Goal: Information Seeking & Learning: Learn about a topic

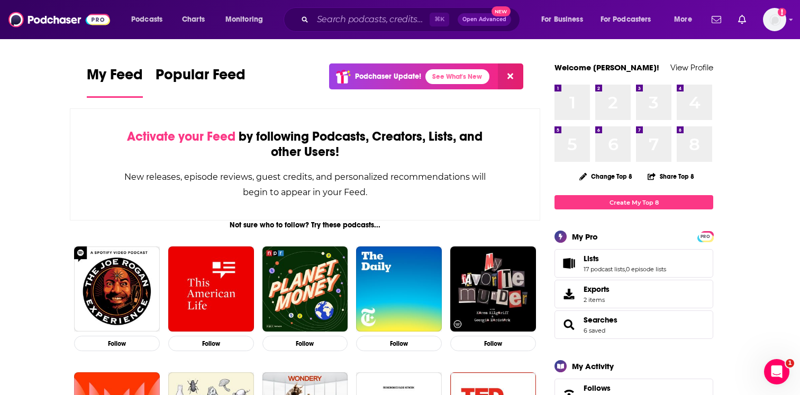
click at [793, 12] on div "Podcasts Charts Monitoring ⌘ K Open Advanced New For Business For Podcasters Mo…" at bounding box center [400, 19] width 800 height 39
click at [779, 16] on img "Logged in as EllaRoseMurphy" at bounding box center [774, 19] width 23 height 23
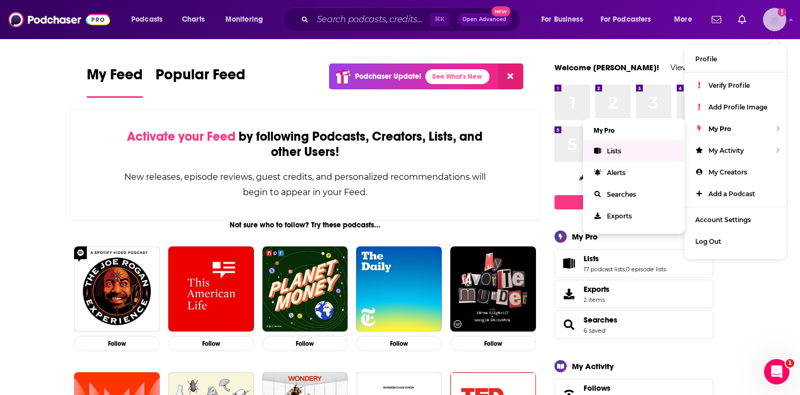
click at [656, 152] on link "Lists" at bounding box center [634, 151] width 102 height 22
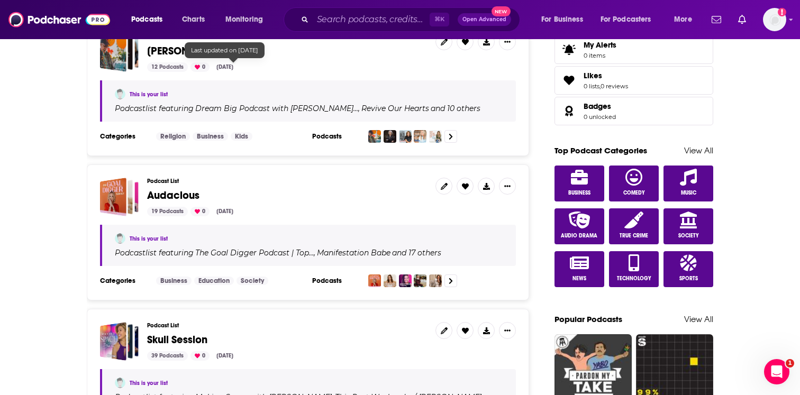
scroll to position [520, 0]
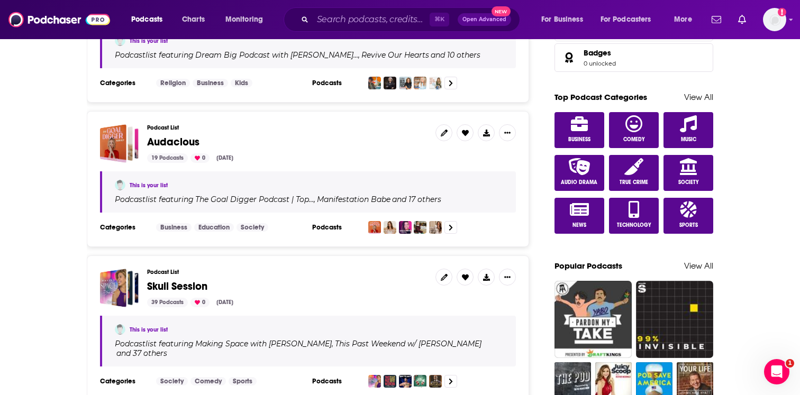
click at [183, 137] on span "Audacious" at bounding box center [173, 142] width 52 height 13
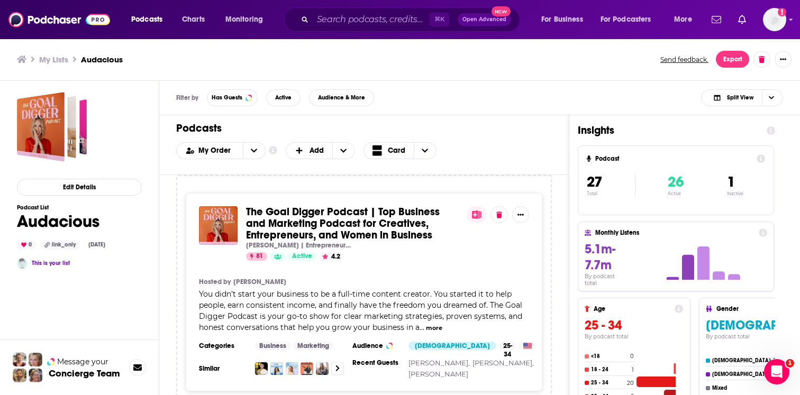
click at [350, 3] on div "Podcasts Charts Monitoring ⌘ K Open Advanced New For Business For Podcasters Mo…" at bounding box center [400, 19] width 800 height 39
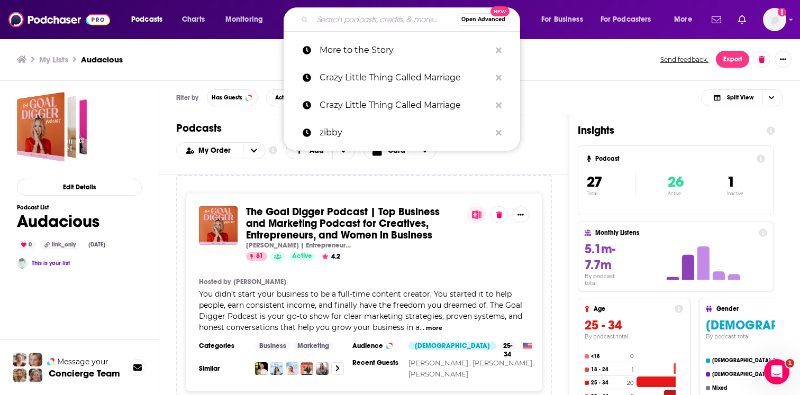
click at [347, 13] on input "Search podcasts, credits, & more..." at bounding box center [385, 19] width 144 height 17
paste input "Love Your Mom Life"
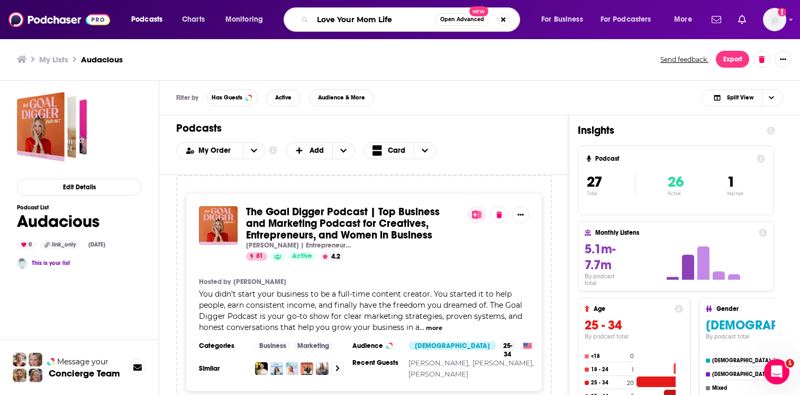
type input "Love Your Mom Life"
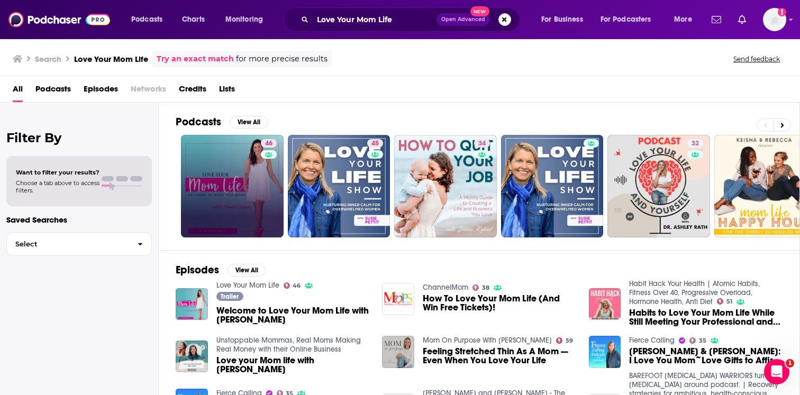
click at [265, 175] on div "46" at bounding box center [270, 186] width 19 height 94
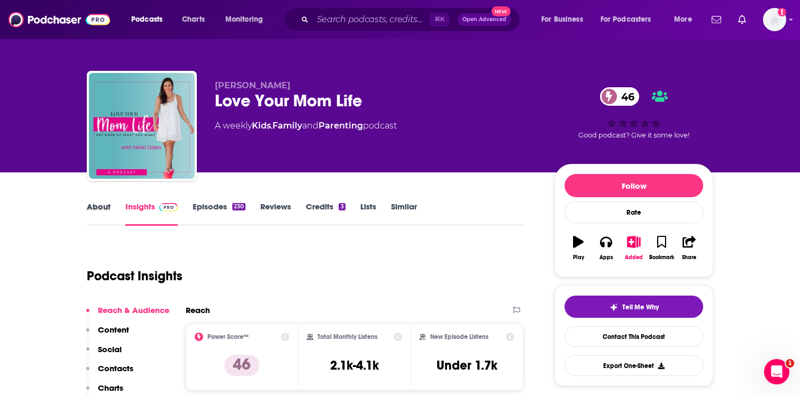
click at [114, 213] on div "About" at bounding box center [106, 214] width 39 height 24
click at [109, 208] on link "About" at bounding box center [99, 214] width 24 height 24
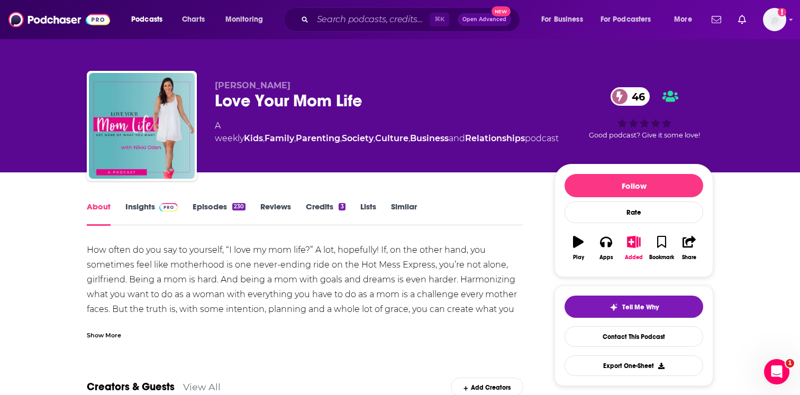
click at [164, 209] on img at bounding box center [168, 207] width 19 height 8
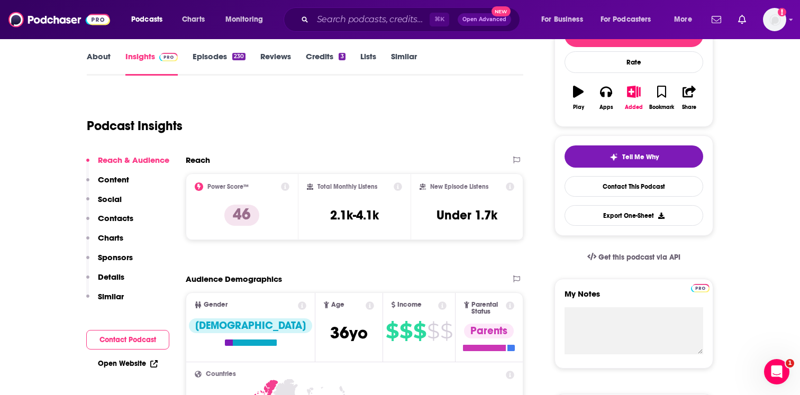
scroll to position [151, 0]
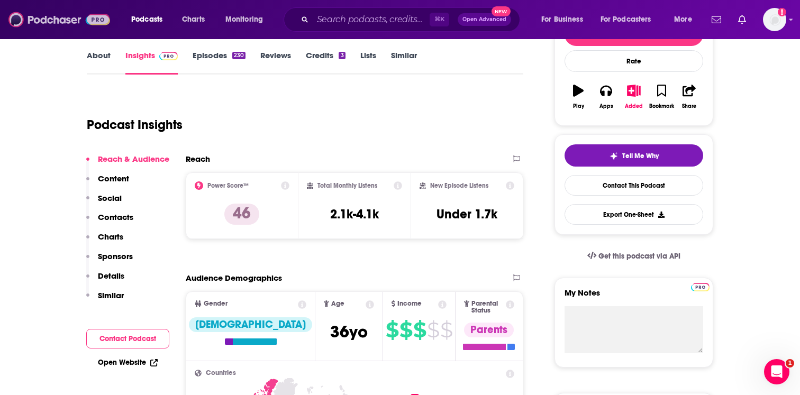
click at [33, 28] on img at bounding box center [59, 20] width 102 height 20
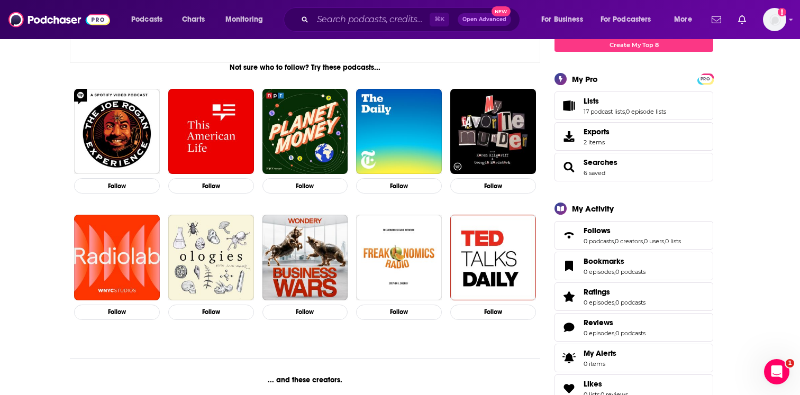
scroll to position [182, 0]
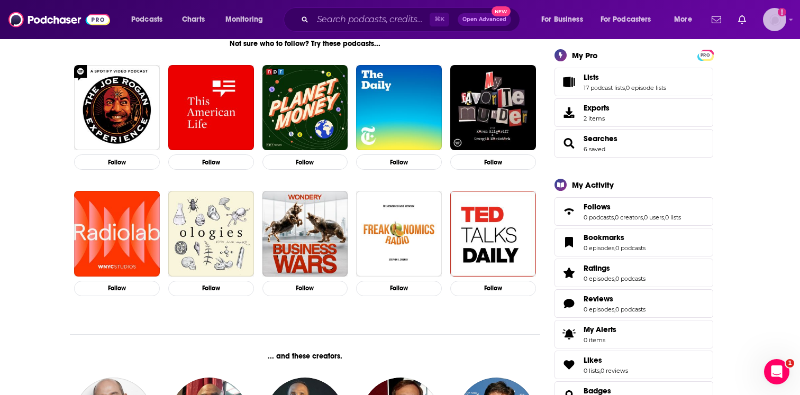
click at [781, 22] on img "Logged in as EllaRoseMurphy" at bounding box center [774, 19] width 23 height 23
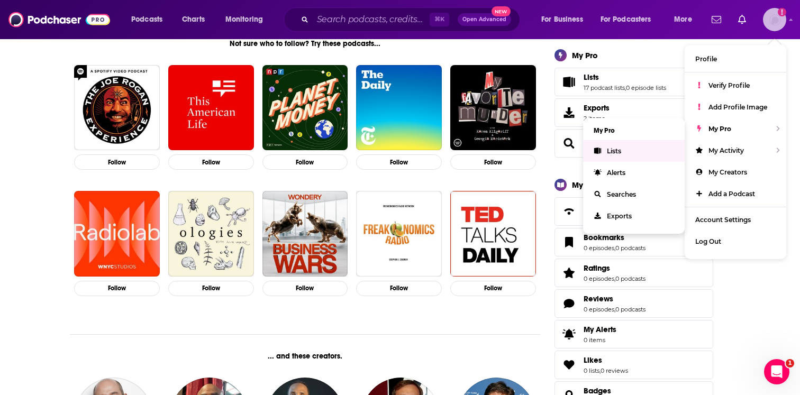
click at [637, 155] on link "Lists" at bounding box center [634, 151] width 102 height 22
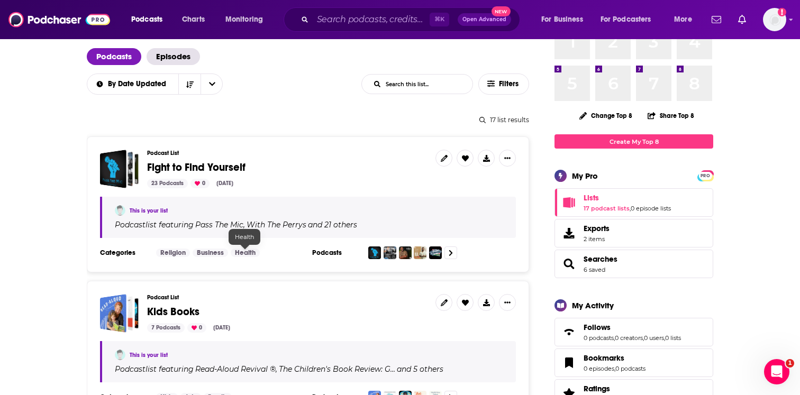
scroll to position [62, 0]
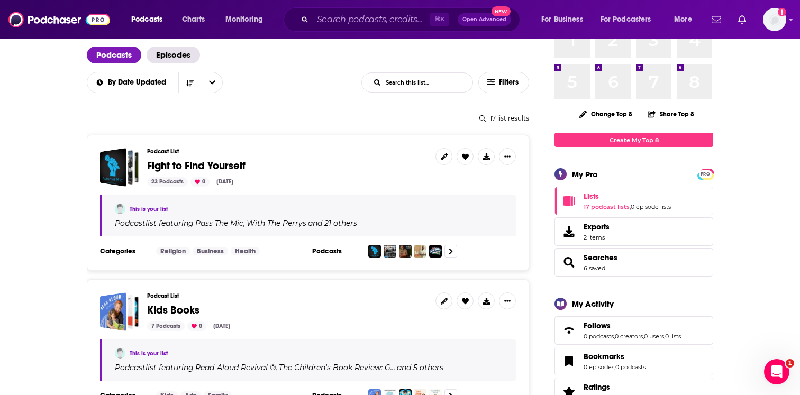
click at [228, 163] on span "Fight to Find Yourself" at bounding box center [196, 165] width 98 height 13
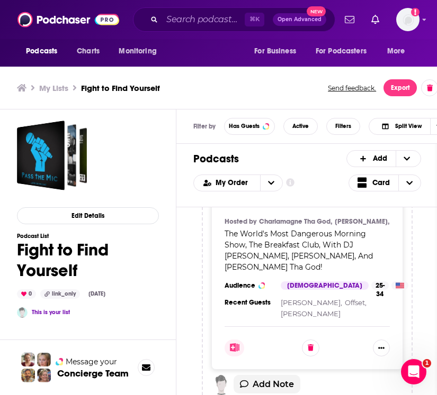
scroll to position [4545, 0]
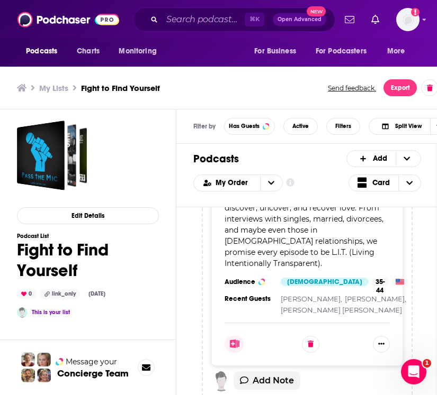
scroll to position [4916, 0]
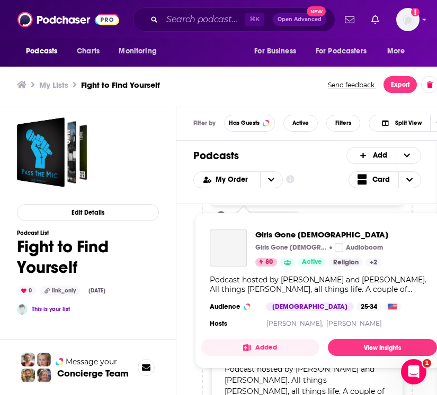
scroll to position [5064, 0]
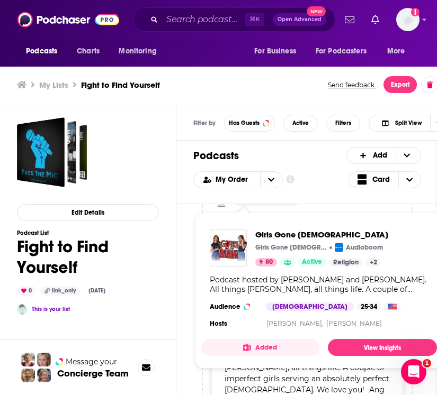
click at [182, 368] on div "Pass The Mic The Witness 56 Active 5 Categories Religion + 5 Hosted by Jemar Ti…" at bounding box center [307, 303] width 262 height 198
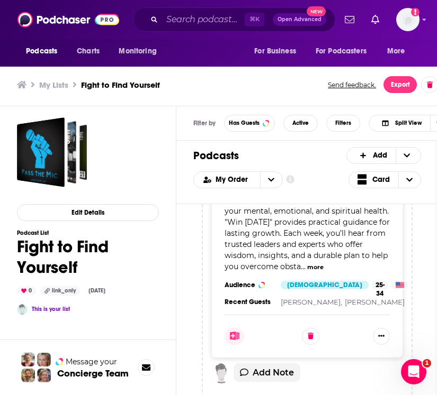
scroll to position [5545, 0]
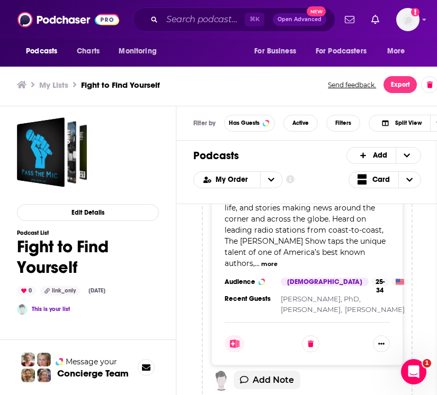
scroll to position [5892, 0]
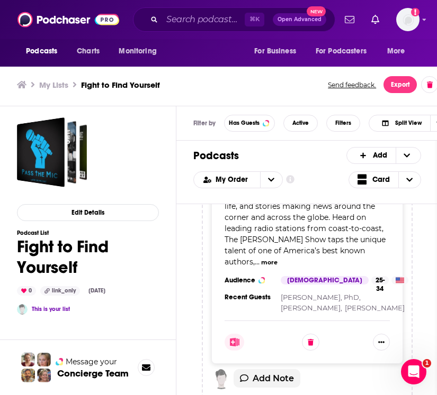
click at [298, 234] on div "Podcasts Charts Monitoring ⌘ K Open Advanced New For Business For Podcasters Mo…" at bounding box center [218, 196] width 437 height 399
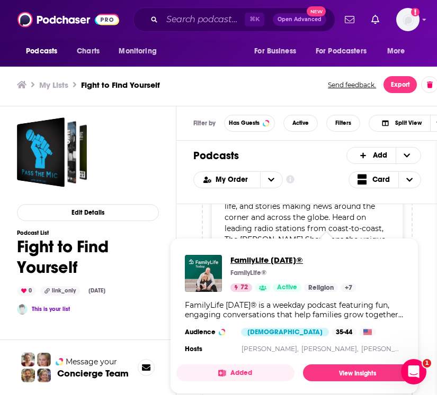
click at [279, 259] on span "FamilyLife Today®" at bounding box center [293, 260] width 126 height 10
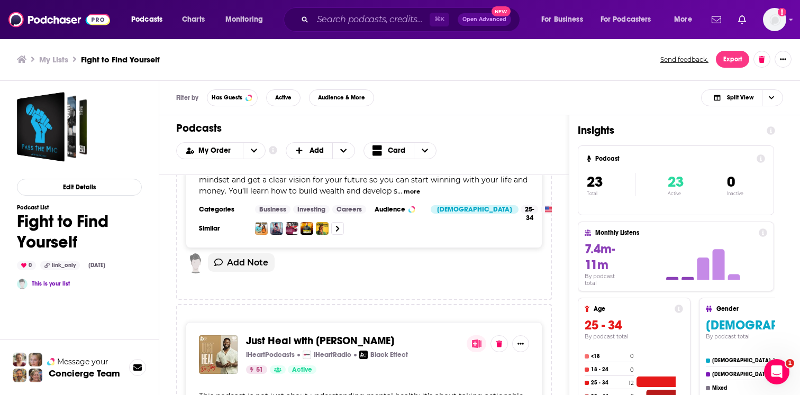
scroll to position [726, 0]
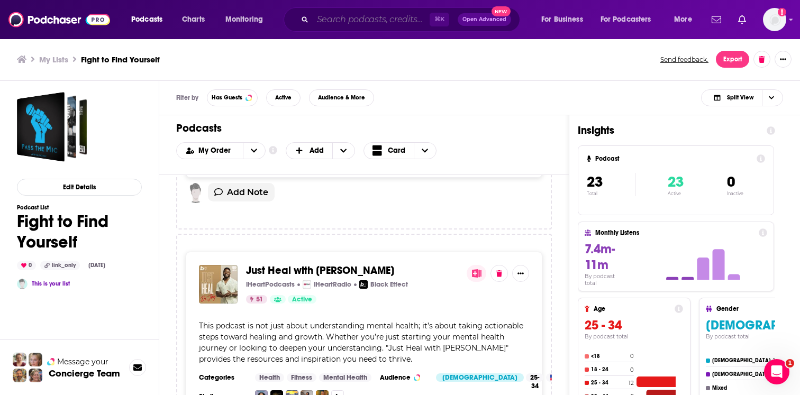
click at [320, 22] on input "Search podcasts, credits, & more..." at bounding box center [371, 19] width 117 height 17
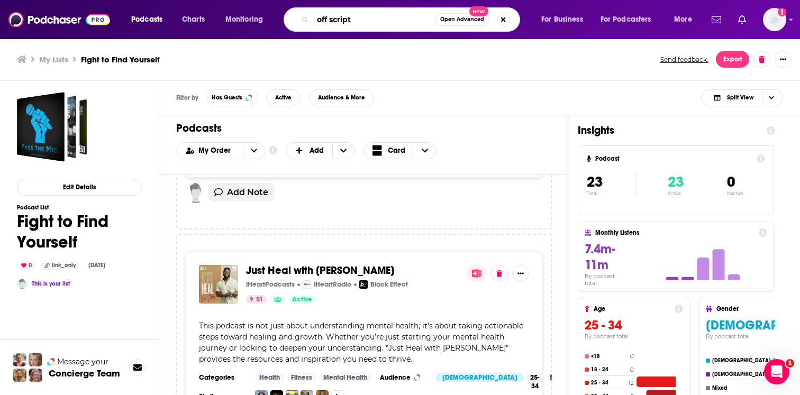
type input "off script"
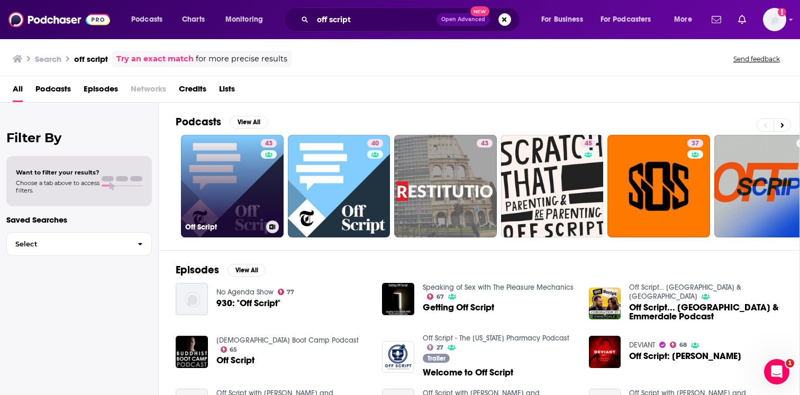
click at [256, 174] on link "43 Off Script" at bounding box center [232, 186] width 103 height 103
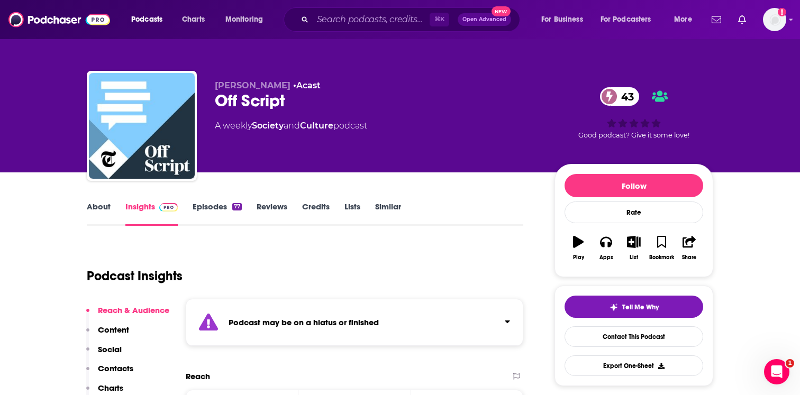
click at [98, 213] on link "About" at bounding box center [99, 214] width 24 height 24
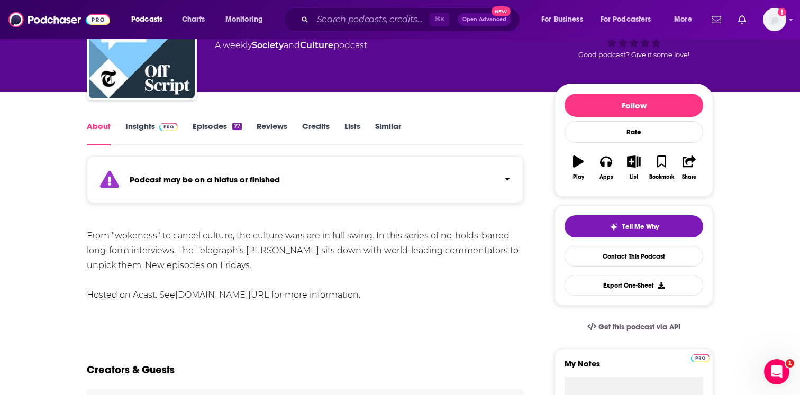
scroll to position [84, 0]
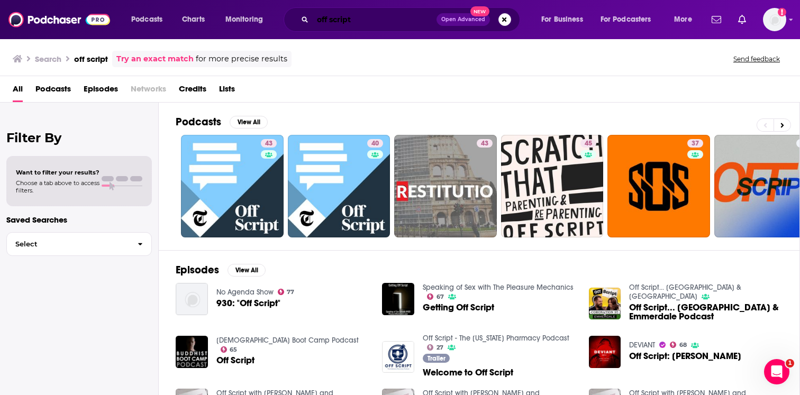
click at [330, 20] on input "off script" at bounding box center [375, 19] width 124 height 17
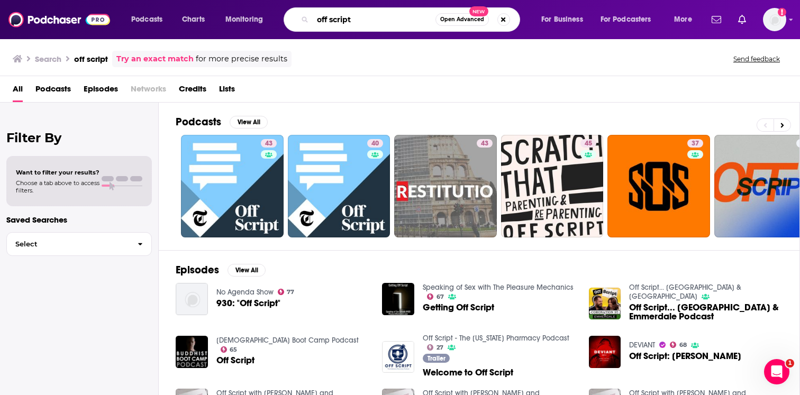
click at [330, 20] on input "off script" at bounding box center [374, 19] width 123 height 17
paste input "Off Script With Jamaal Bernard"
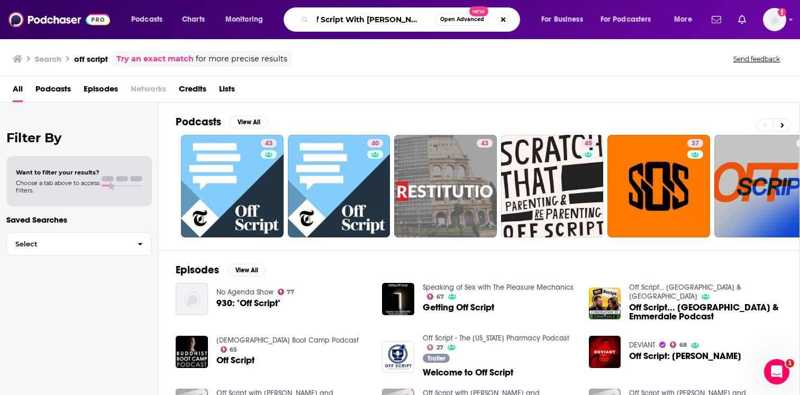
type input "Off Script With Jamaal Bernard"
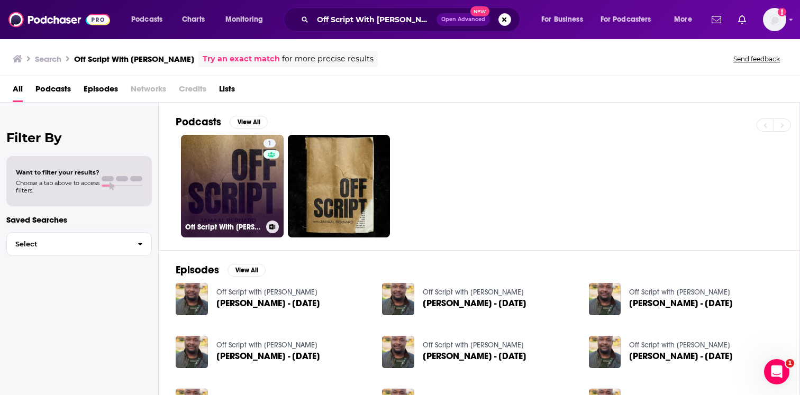
click at [250, 161] on link "1 Off Script With Jamaal Bernard - Off Script with Jamaal Bernard" at bounding box center [232, 186] width 103 height 103
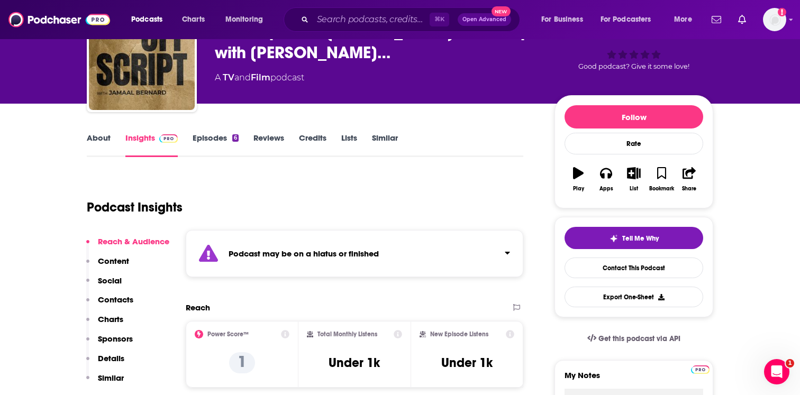
scroll to position [134, 0]
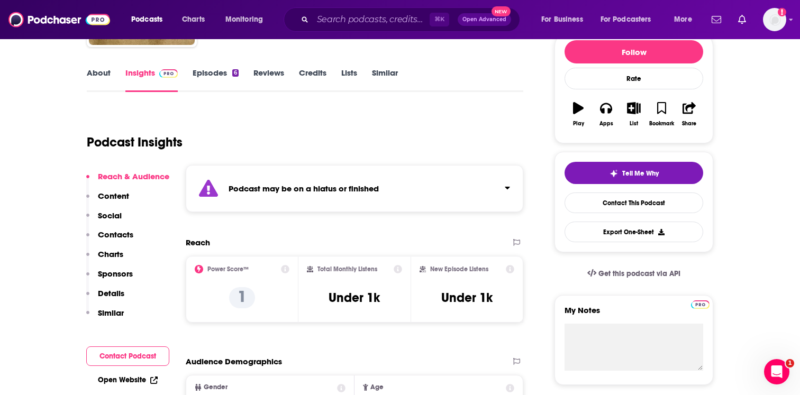
click at [299, 189] on strong "Podcast may be on a hiatus or finished" at bounding box center [304, 189] width 150 height 10
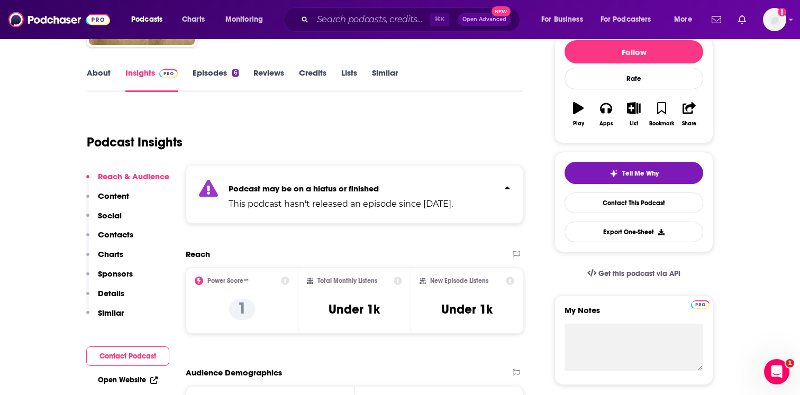
click at [299, 189] on strong "Podcast may be on a hiatus or finished" at bounding box center [304, 189] width 150 height 10
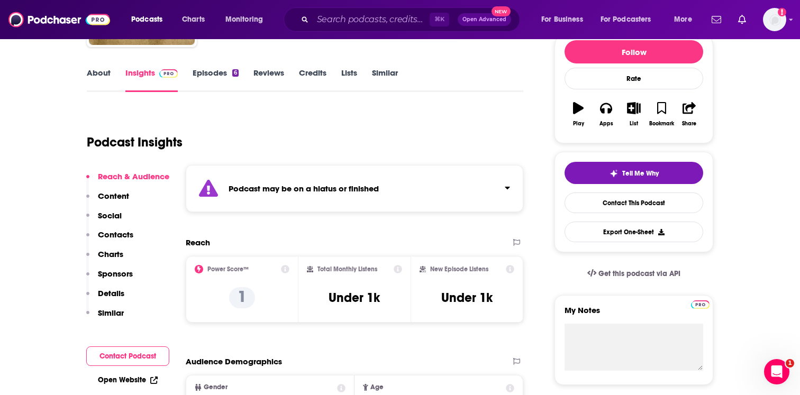
click at [226, 78] on link "Episodes 6" at bounding box center [216, 80] width 46 height 24
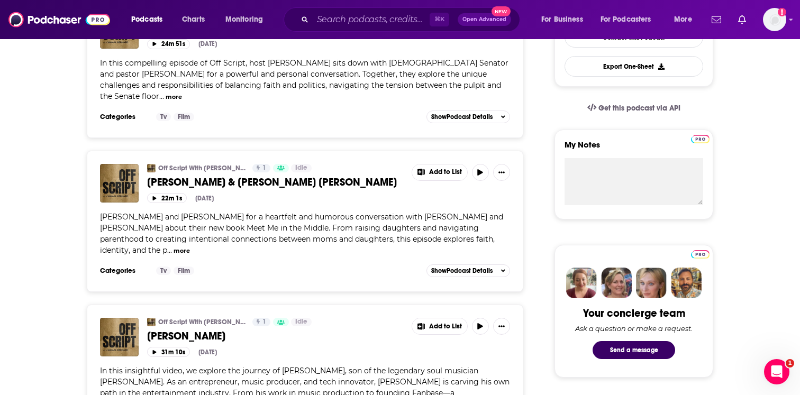
scroll to position [104, 0]
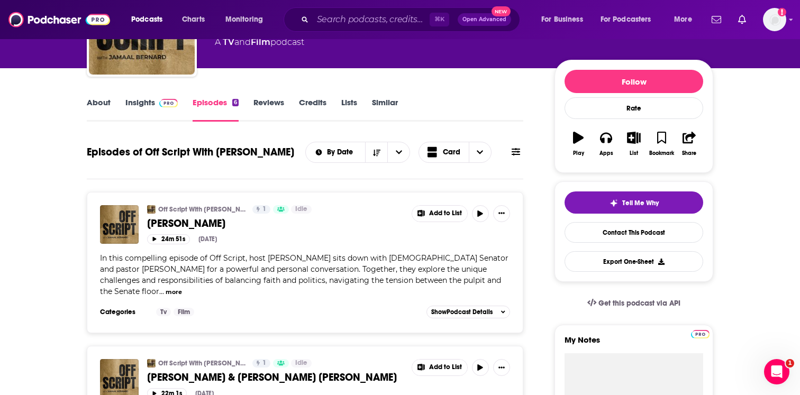
click at [133, 113] on link "Insights" at bounding box center [151, 109] width 52 height 24
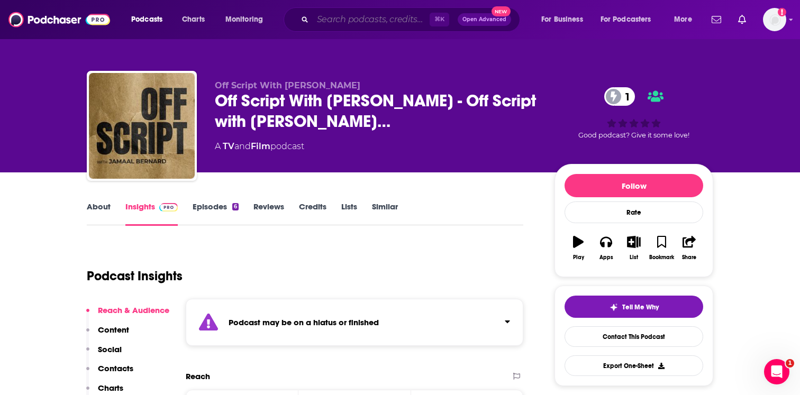
click at [328, 18] on input "Search podcasts, credits, & more..." at bounding box center [371, 19] width 117 height 17
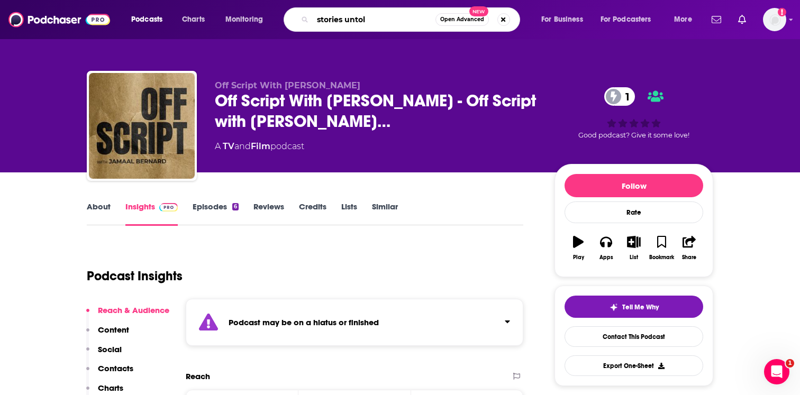
type input "stories untolf"
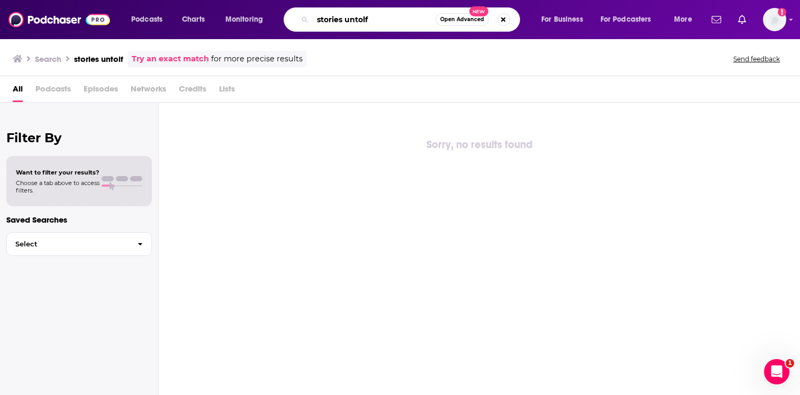
click at [393, 25] on input "stories untolf" at bounding box center [374, 19] width 123 height 17
type input "stories untold"
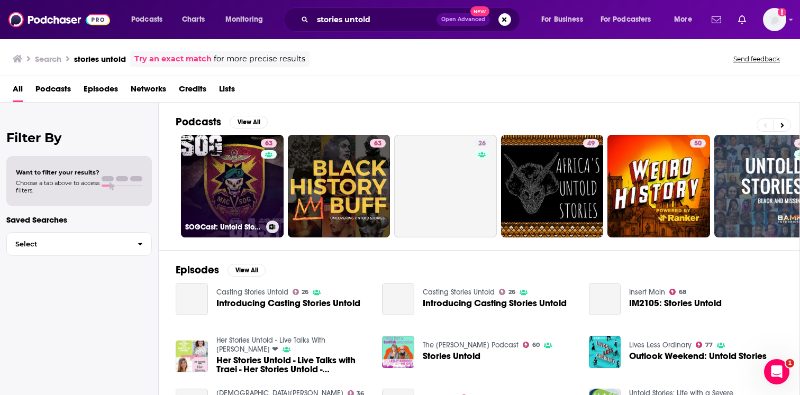
click at [230, 163] on link "63 SOGCast: Untold Stories of MAC V SOG" at bounding box center [232, 186] width 103 height 103
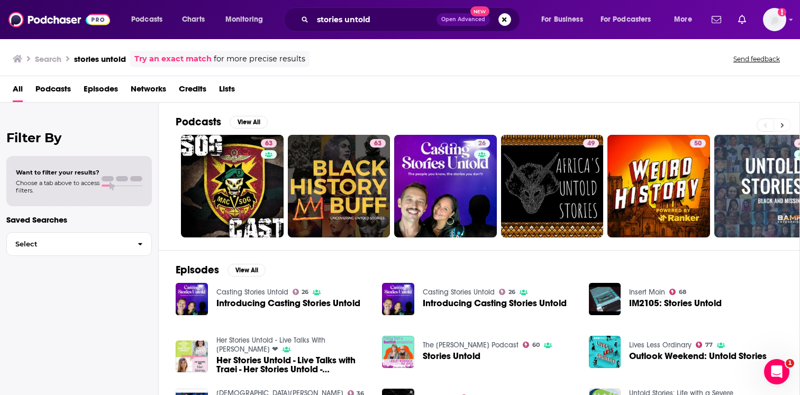
click at [782, 128] on icon at bounding box center [783, 125] width 4 height 7
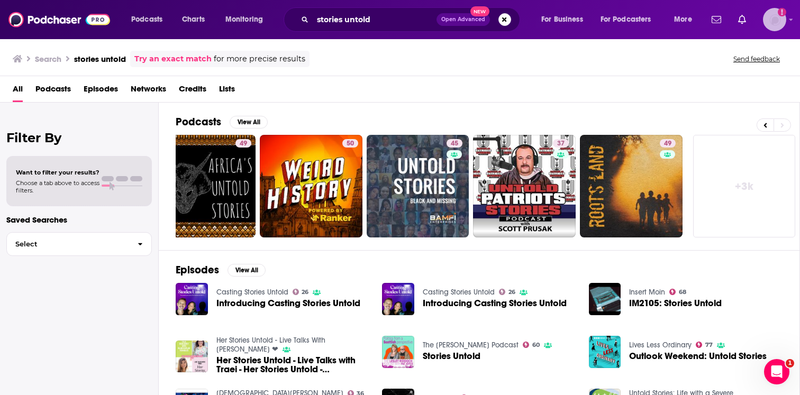
click at [772, 19] on img "Logged in as EllaRoseMurphy" at bounding box center [774, 19] width 23 height 23
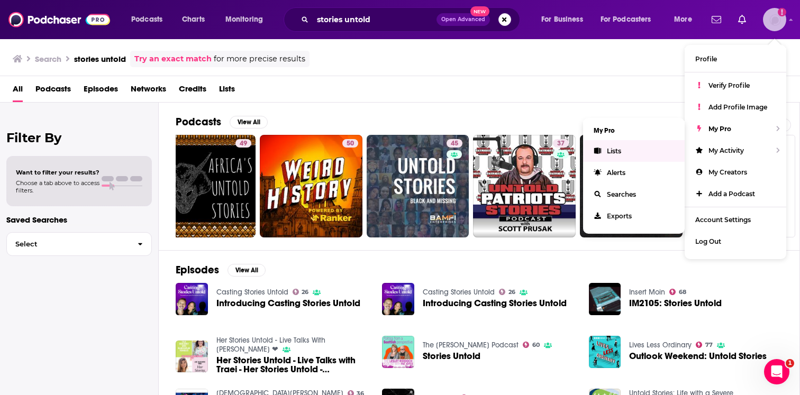
click at [642, 150] on link "Lists" at bounding box center [634, 151] width 102 height 22
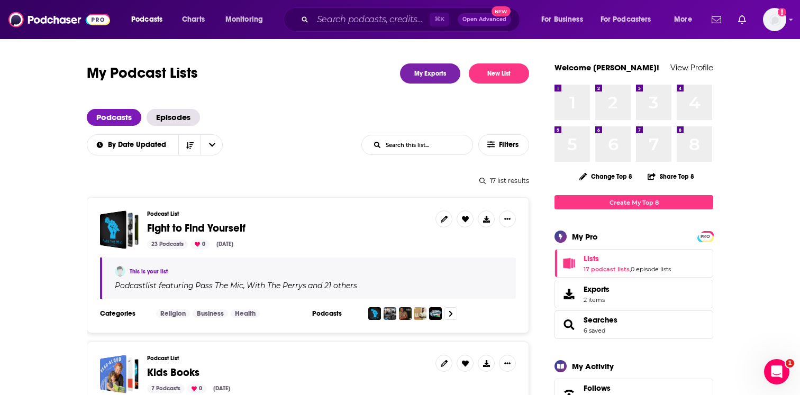
click at [232, 230] on span "Fight to Find Yourself" at bounding box center [196, 228] width 98 height 13
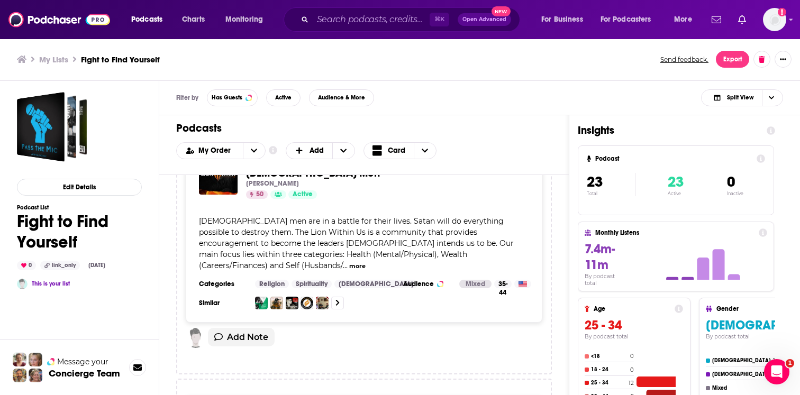
click at [145, 223] on div "Edit Details Podcast List Fight to Find Yourself 0 link_only Aug 26th, 2025 Thi…" at bounding box center [79, 283] width 159 height 404
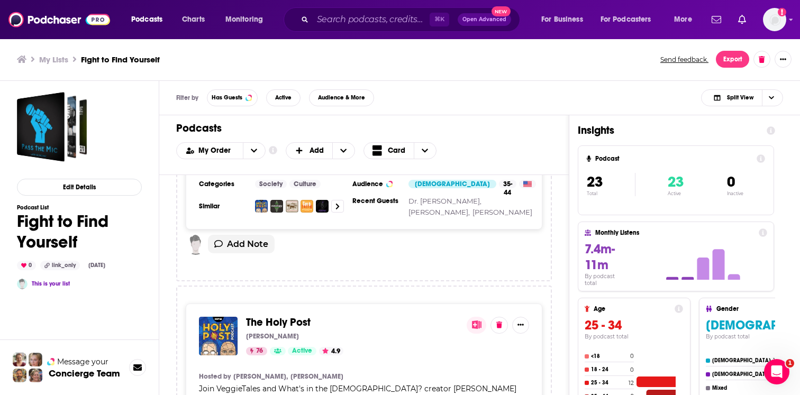
scroll to position [5518, 0]
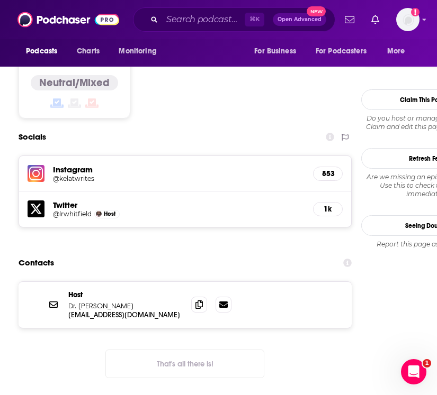
scroll to position [961, 0]
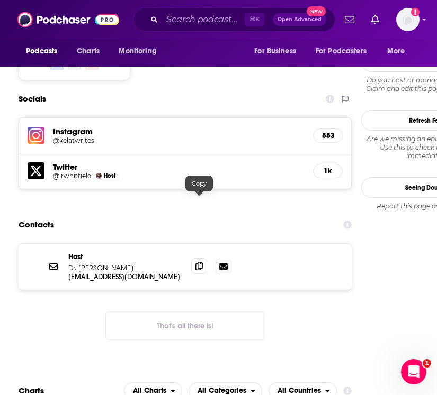
click at [197, 262] on icon at bounding box center [198, 266] width 7 height 8
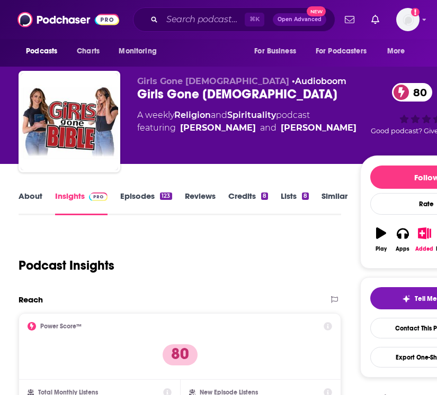
click at [25, 202] on link "About" at bounding box center [31, 203] width 24 height 24
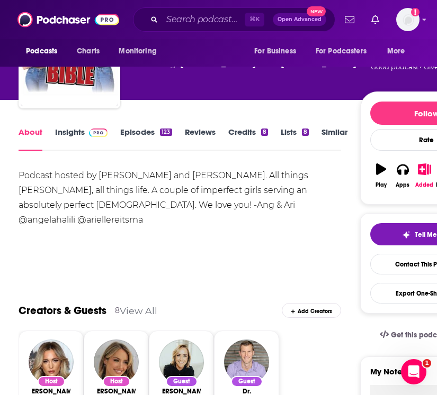
scroll to position [50, 0]
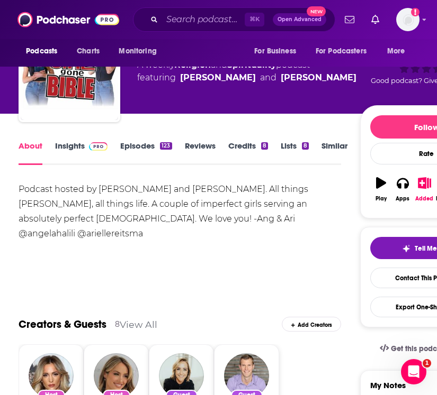
click at [94, 147] on img at bounding box center [98, 146] width 19 height 8
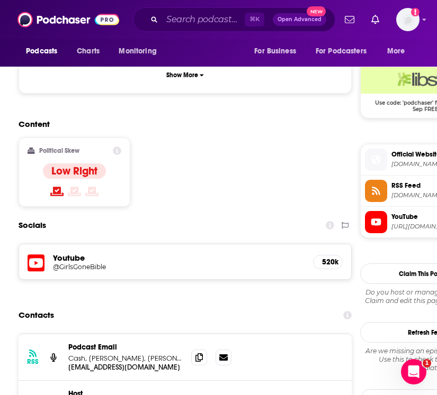
scroll to position [856, 0]
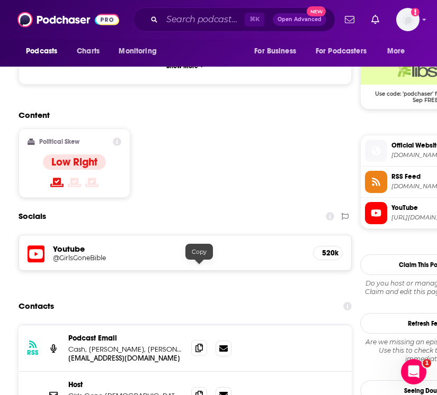
click at [197, 344] on icon at bounding box center [198, 348] width 7 height 8
click at [191, 387] on span at bounding box center [199, 395] width 16 height 16
click at [198, 391] on icon at bounding box center [198, 395] width 7 height 8
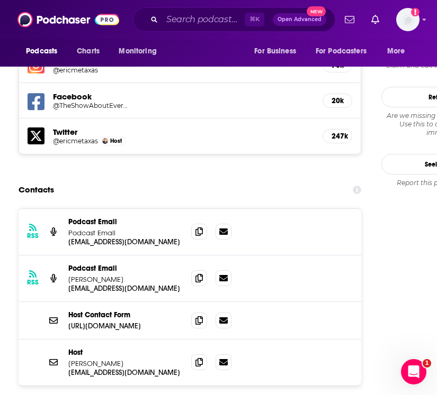
scroll to position [1076, 0]
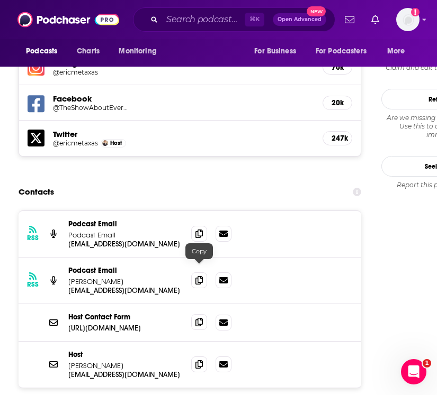
click at [196, 318] on icon at bounding box center [198, 322] width 7 height 8
click at [202, 360] on icon at bounding box center [198, 364] width 7 height 8
click at [199, 229] on icon at bounding box center [198, 233] width 7 height 8
click at [195, 272] on span at bounding box center [199, 280] width 16 height 16
click at [194, 356] on span at bounding box center [199, 364] width 16 height 16
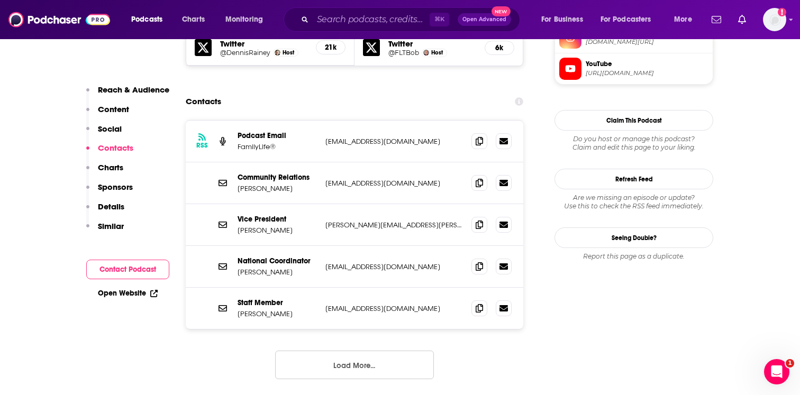
scroll to position [1080, 0]
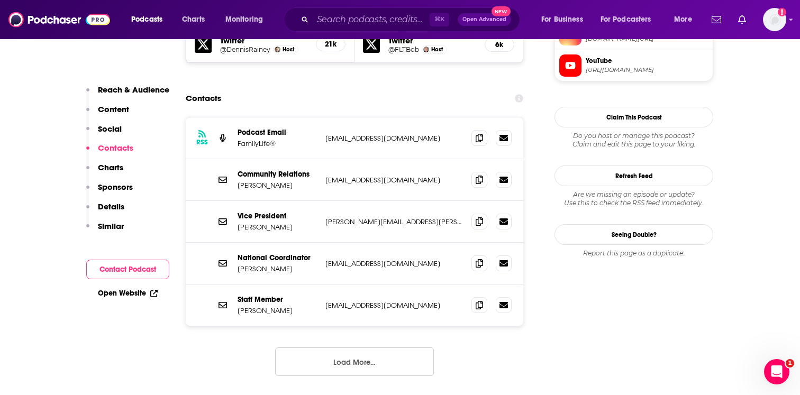
click at [357, 348] on button "Load More..." at bounding box center [354, 362] width 159 height 29
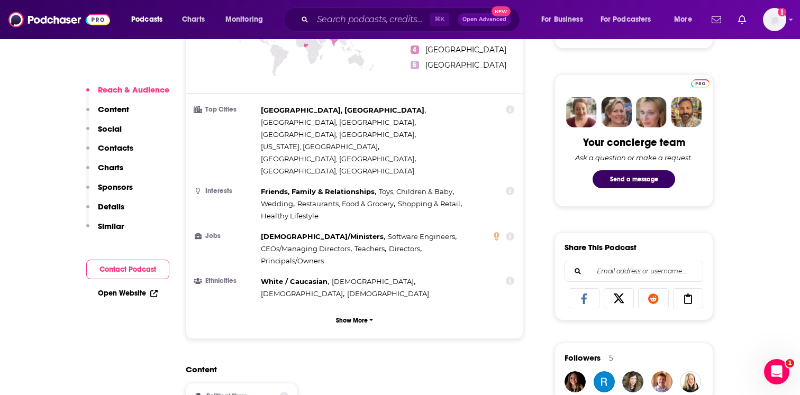
scroll to position [555, 0]
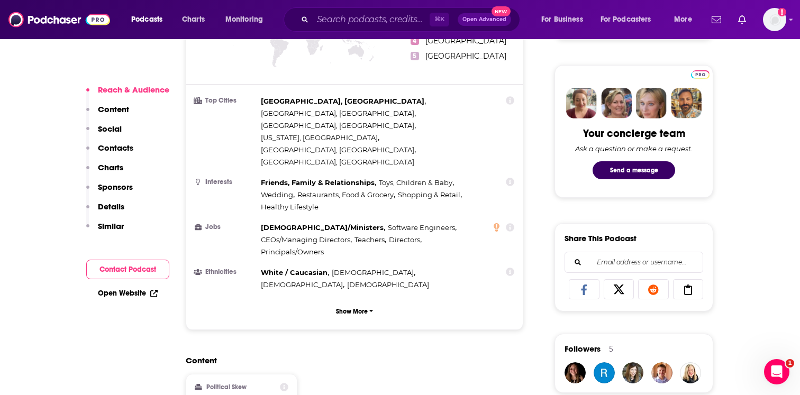
click at [301, 223] on span "Pastors/Ministers" at bounding box center [322, 227] width 123 height 8
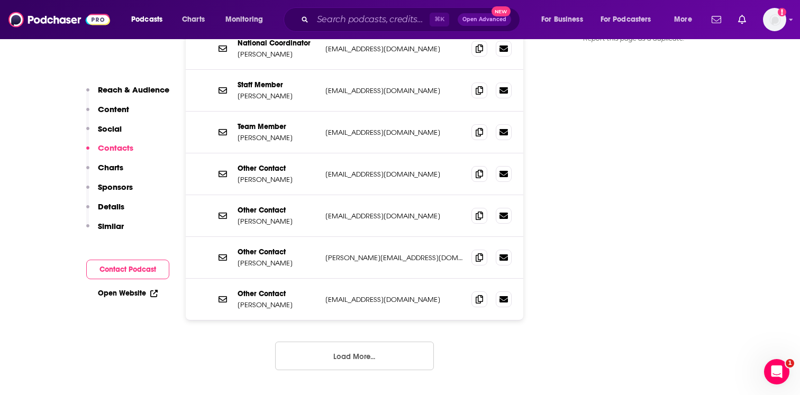
scroll to position [1412, 0]
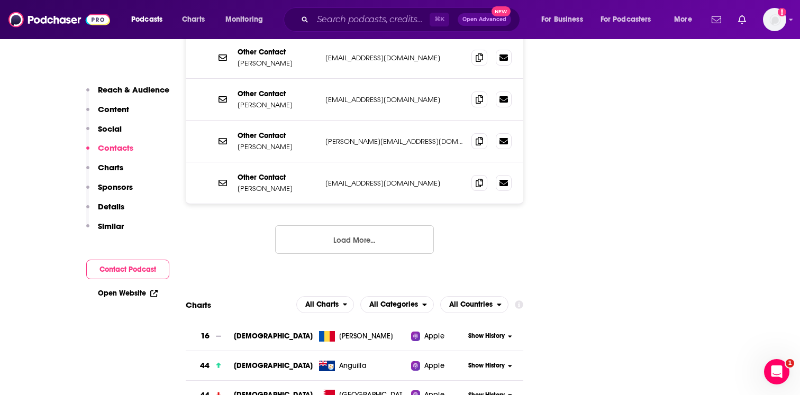
click at [305, 226] on button "Load More..." at bounding box center [354, 240] width 159 height 29
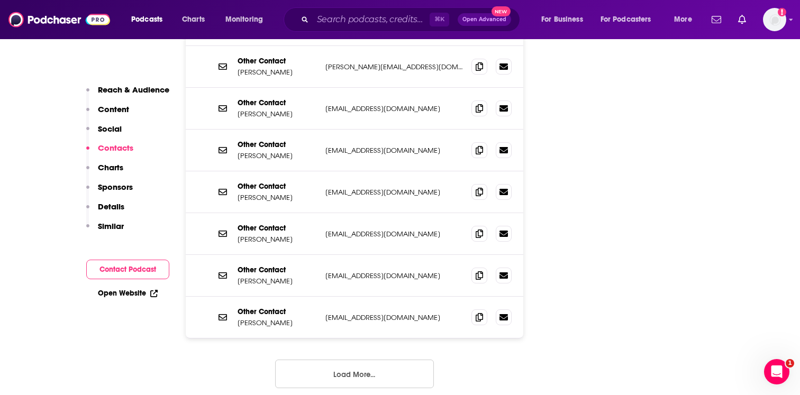
scroll to position [1492, 0]
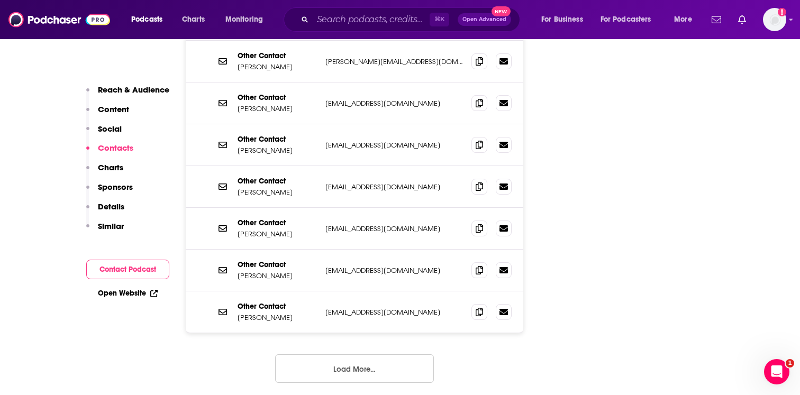
click at [358, 355] on button "Load More..." at bounding box center [354, 369] width 159 height 29
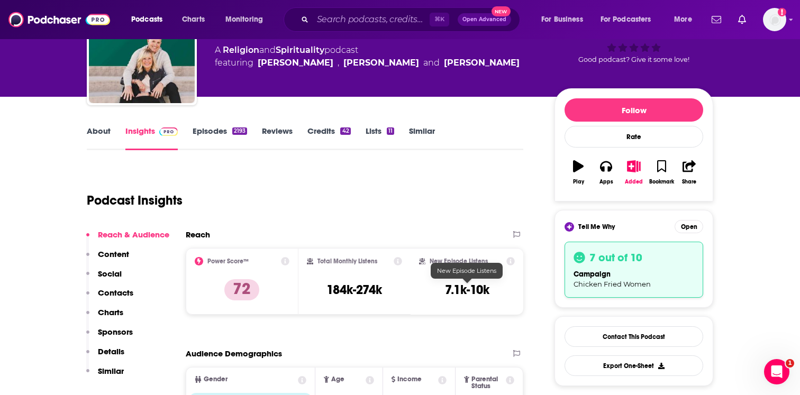
scroll to position [0, 0]
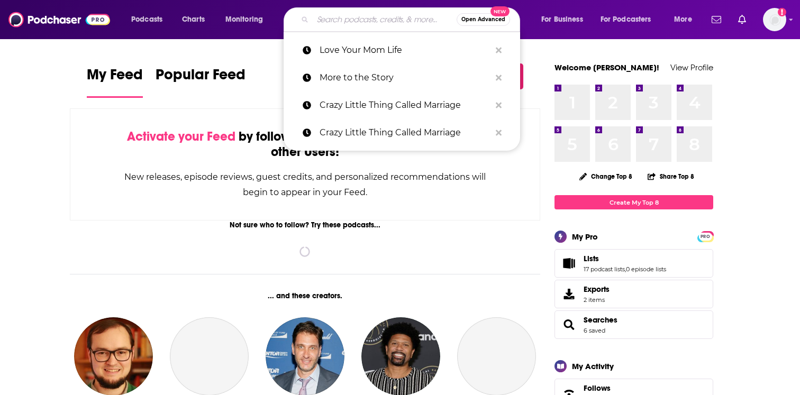
click at [356, 17] on input "Search podcasts, credits, & more..." at bounding box center [385, 19] width 144 height 17
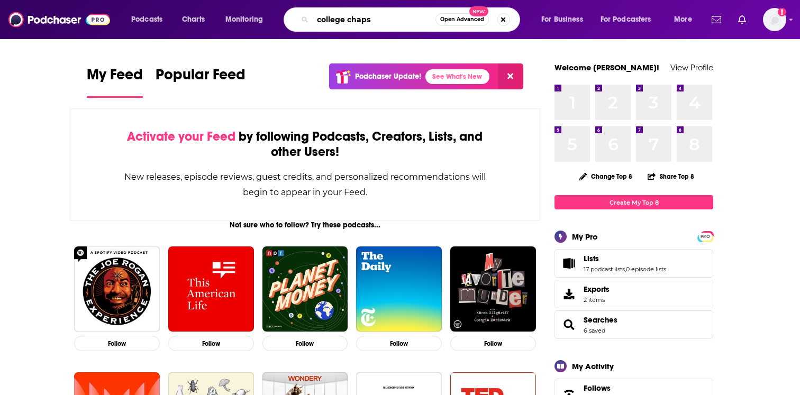
type input "college chaps"
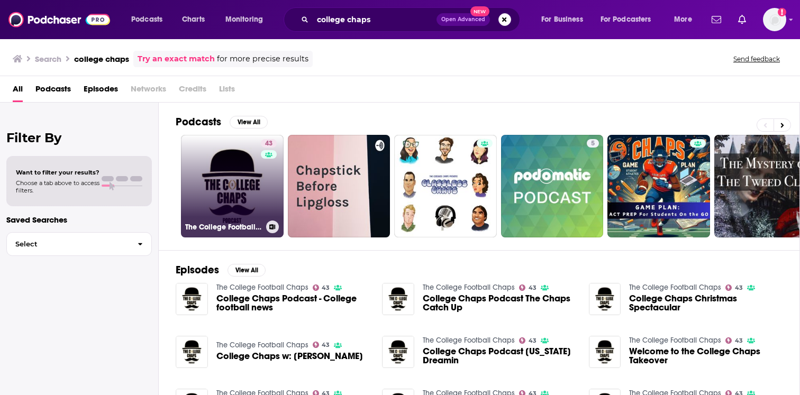
click at [226, 173] on link "43 The College Football Chaps" at bounding box center [232, 186] width 103 height 103
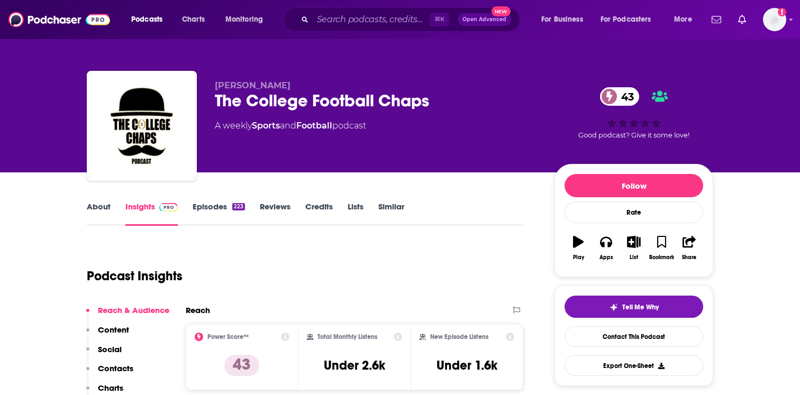
click at [107, 210] on link "About" at bounding box center [99, 214] width 24 height 24
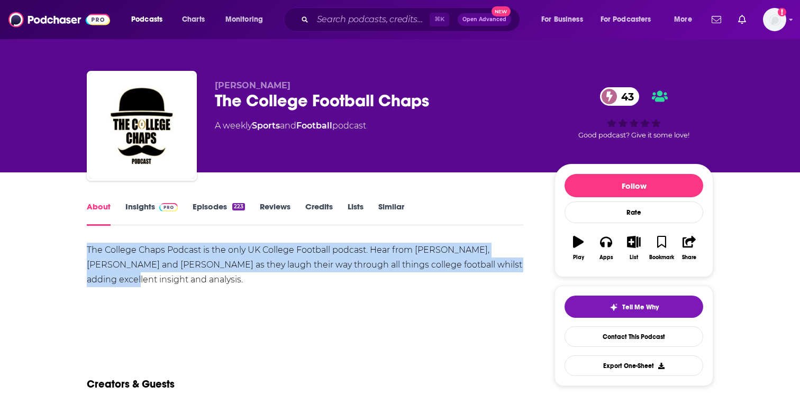
drag, startPoint x: 71, startPoint y: 248, endPoint x: 509, endPoint y: 270, distance: 437.8
copy div "The College Chaps Podcast is the only UK College Football podcast. Hear from Ol…"
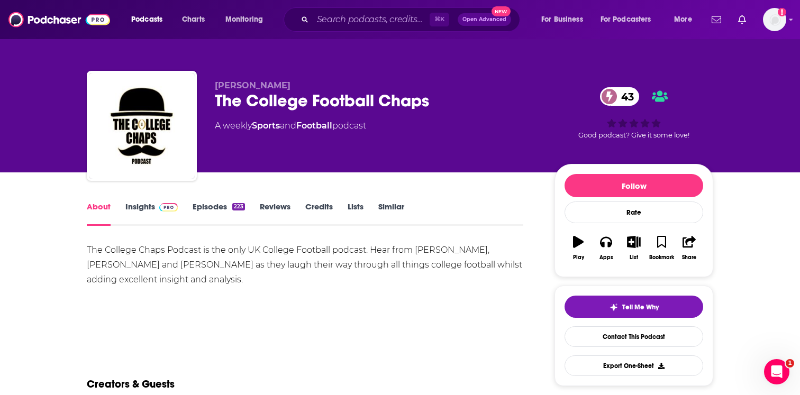
click at [394, 268] on div "The College Chaps Podcast is the only UK College Football podcast. Hear from Ol…" at bounding box center [305, 265] width 437 height 44
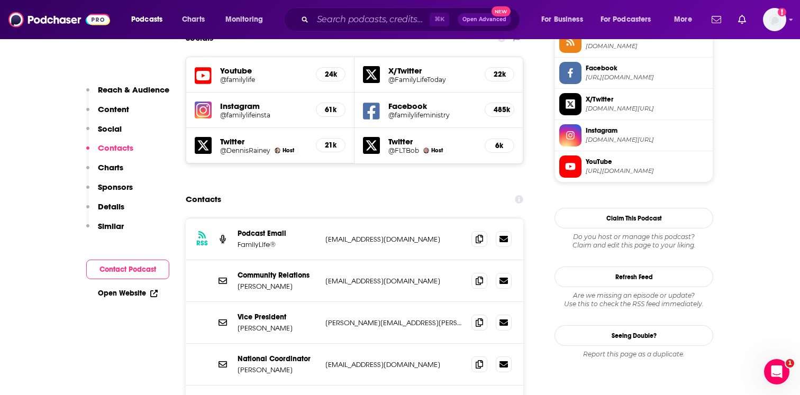
scroll to position [1006, 0]
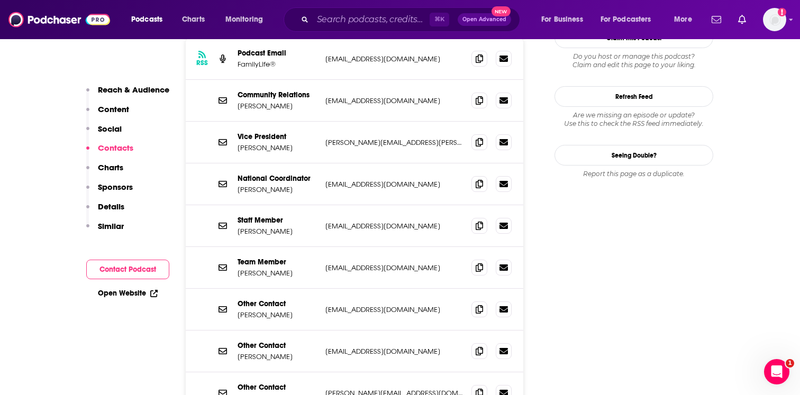
scroll to position [1252, 0]
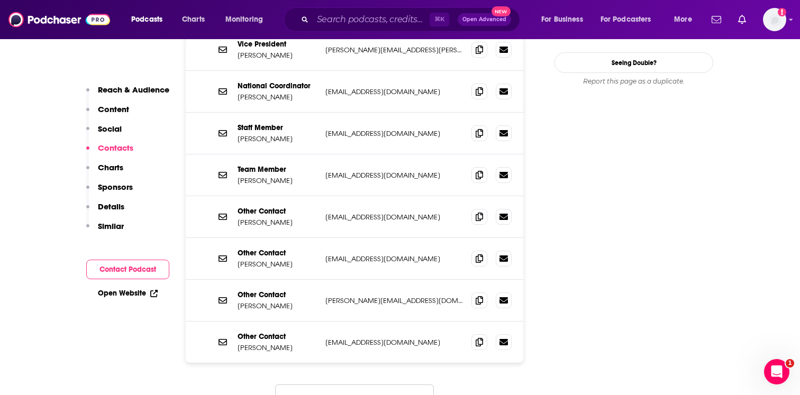
click at [342, 385] on button "Load More..." at bounding box center [354, 399] width 159 height 29
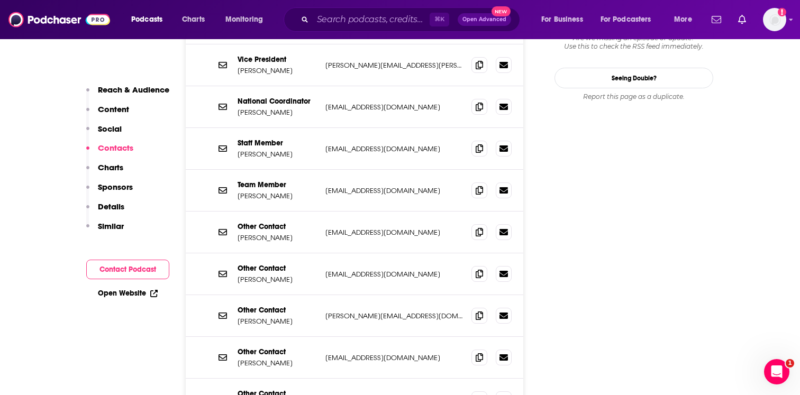
scroll to position [1084, 0]
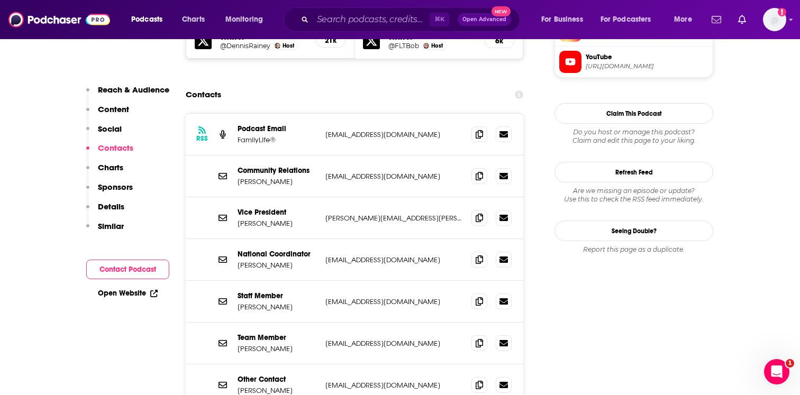
click at [124, 272] on button "Contact Podcast" at bounding box center [127, 270] width 83 height 20
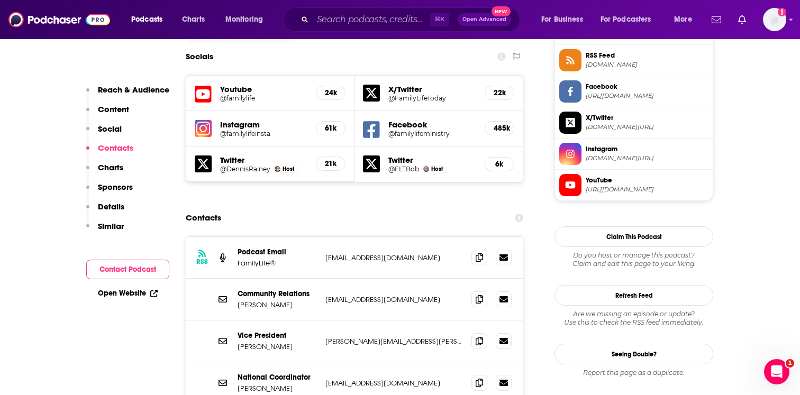
scroll to position [958, 0]
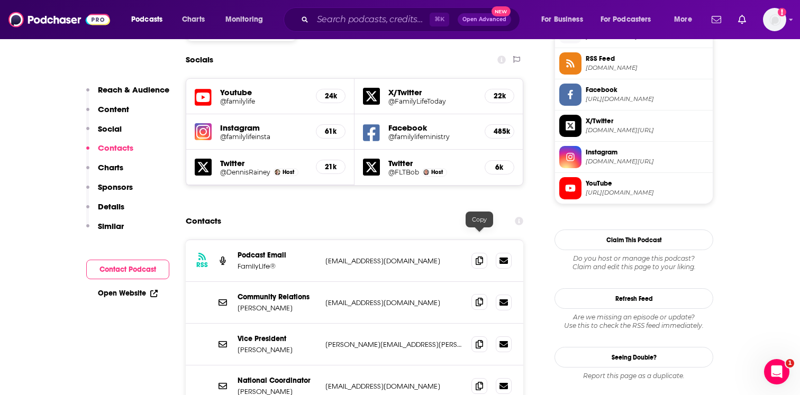
click at [477, 294] on span at bounding box center [480, 302] width 16 height 16
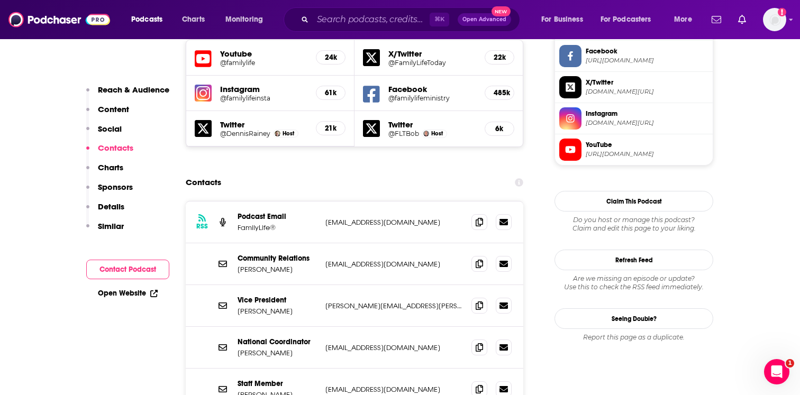
scroll to position [1022, 0]
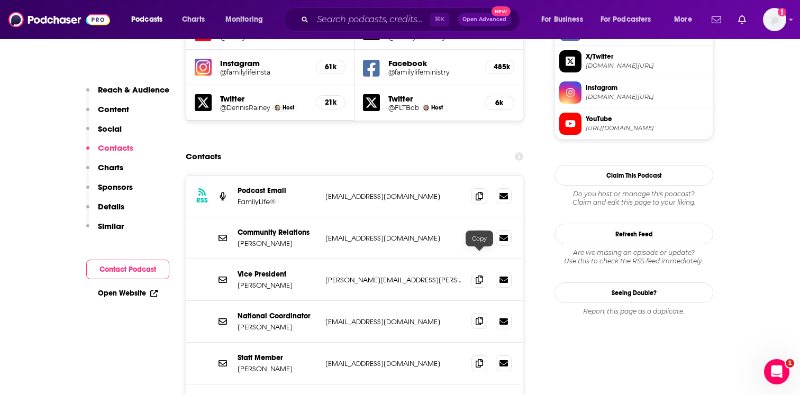
click at [473, 313] on span at bounding box center [480, 321] width 16 height 16
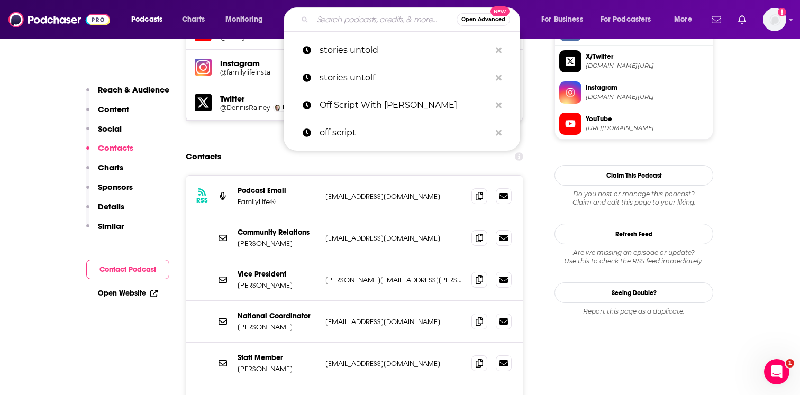
click at [340, 23] on input "Search podcasts, credits, & more..." at bounding box center [385, 19] width 144 height 17
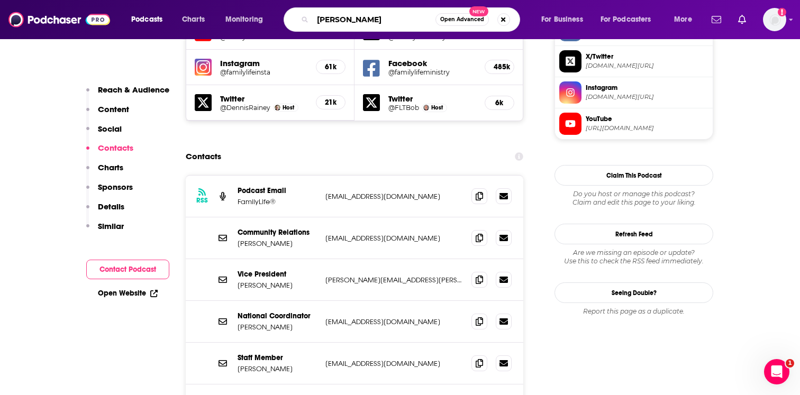
type input "ron deal"
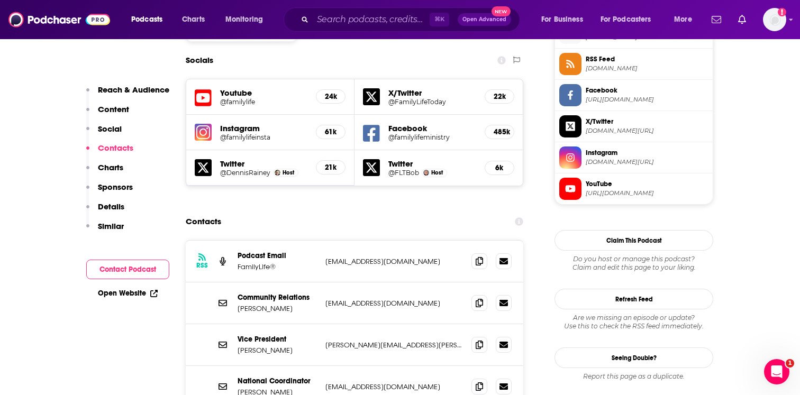
scroll to position [962, 0]
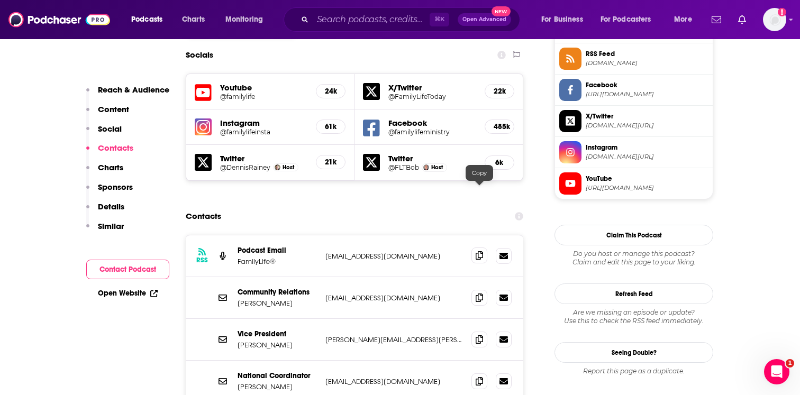
click at [476, 251] on icon at bounding box center [479, 255] width 7 height 8
click at [478, 377] on icon at bounding box center [479, 381] width 7 height 8
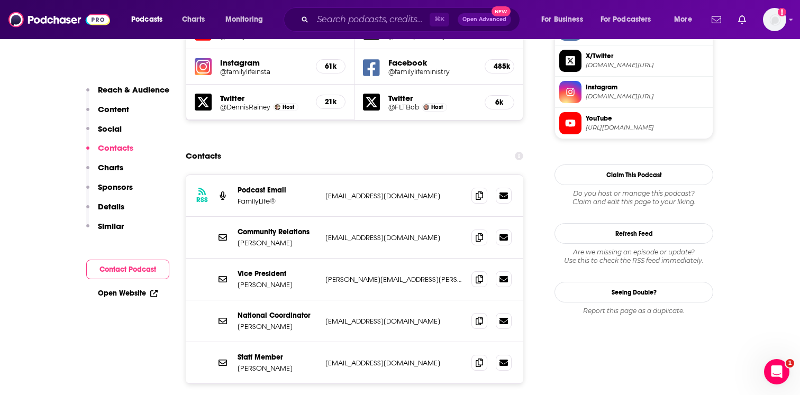
scroll to position [1024, 0]
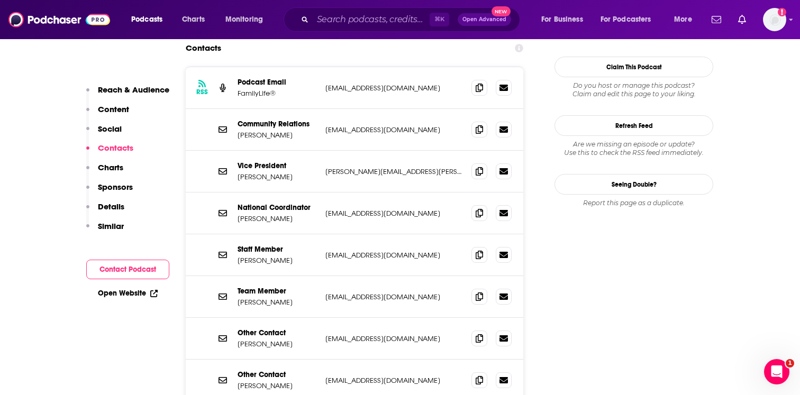
scroll to position [1197, 0]
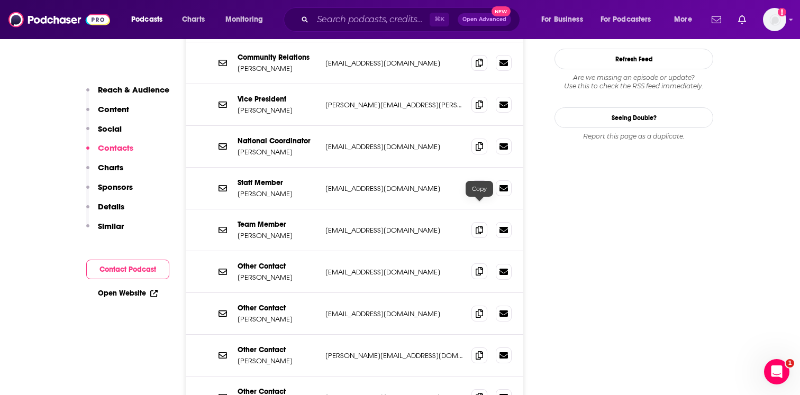
click at [476, 267] on icon at bounding box center [479, 271] width 7 height 8
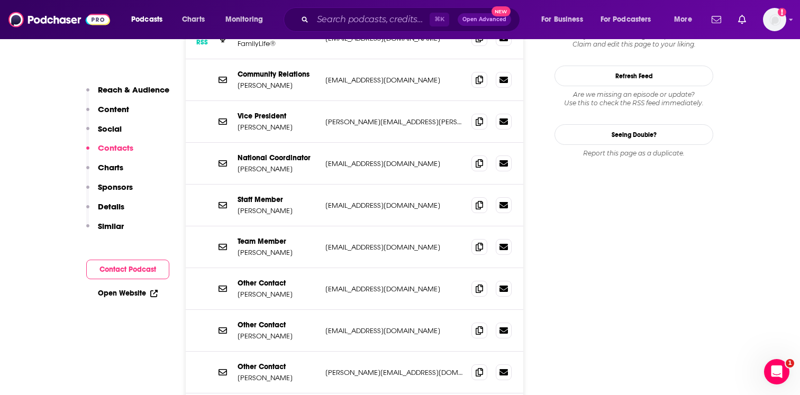
scroll to position [1179, 0]
click at [474, 240] on span at bounding box center [480, 248] width 16 height 16
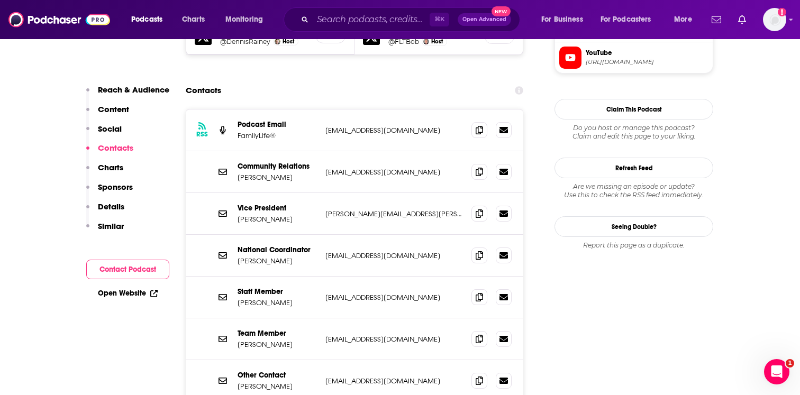
scroll to position [1312, 0]
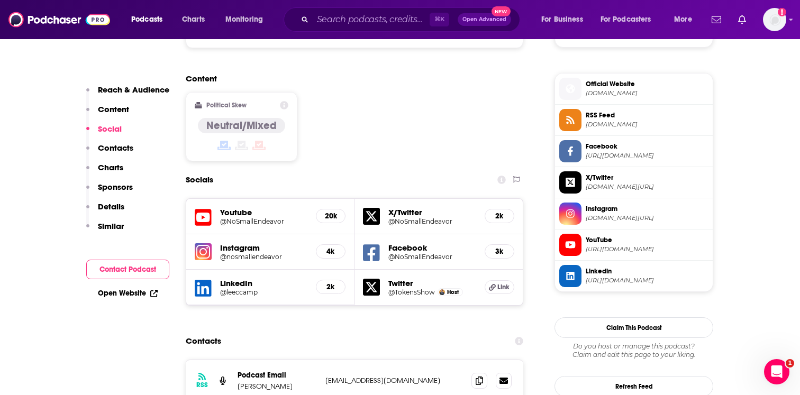
scroll to position [1038, 0]
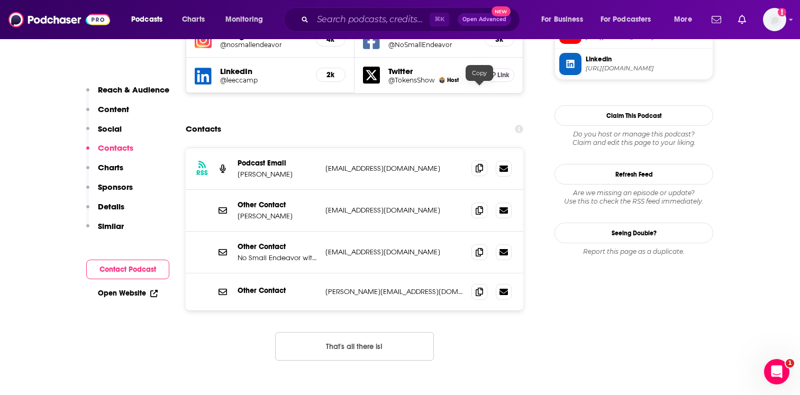
click at [472, 160] on span at bounding box center [480, 168] width 16 height 16
click at [476, 248] on icon at bounding box center [479, 252] width 7 height 8
click at [481, 287] on icon at bounding box center [479, 291] width 7 height 8
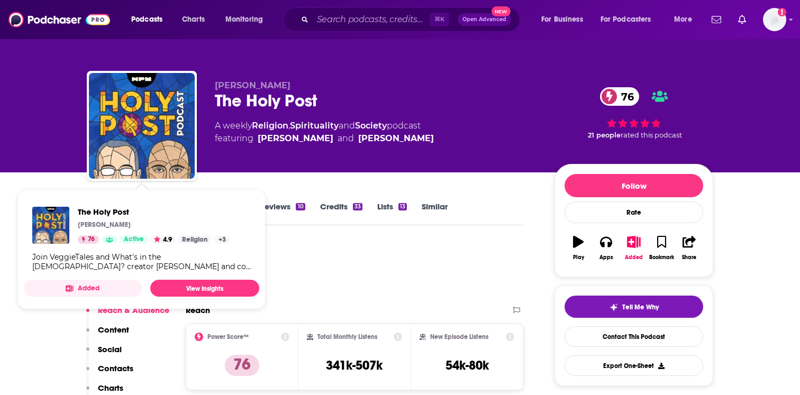
click at [360, 247] on div "Podcast Insights" at bounding box center [301, 270] width 428 height 54
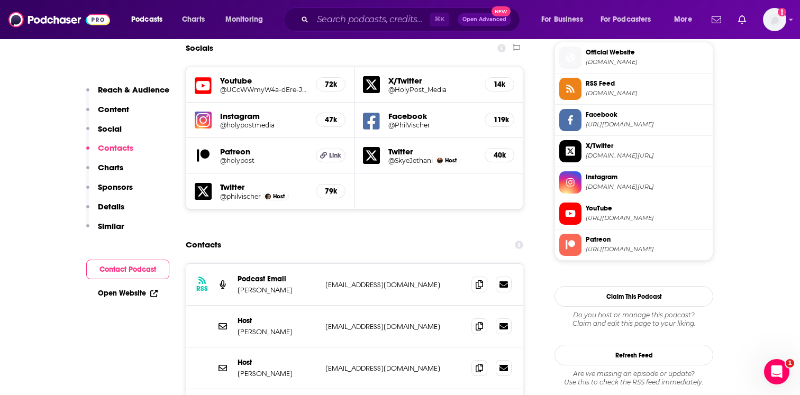
scroll to position [956, 0]
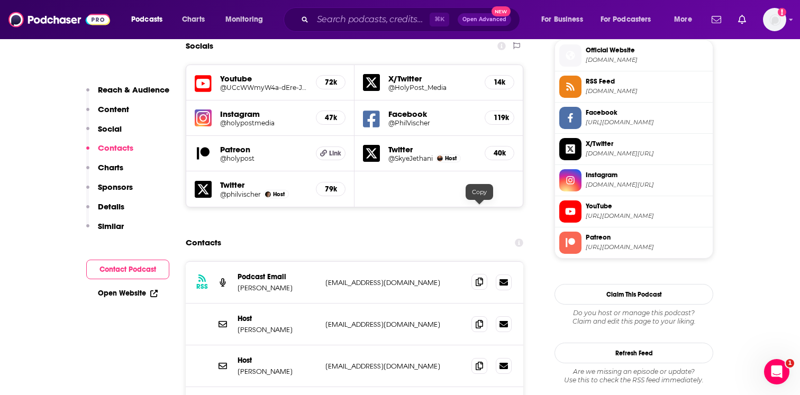
click at [474, 274] on span at bounding box center [480, 282] width 16 height 16
click at [476, 320] on icon at bounding box center [479, 324] width 7 height 8
click at [484, 358] on span at bounding box center [480, 366] width 16 height 16
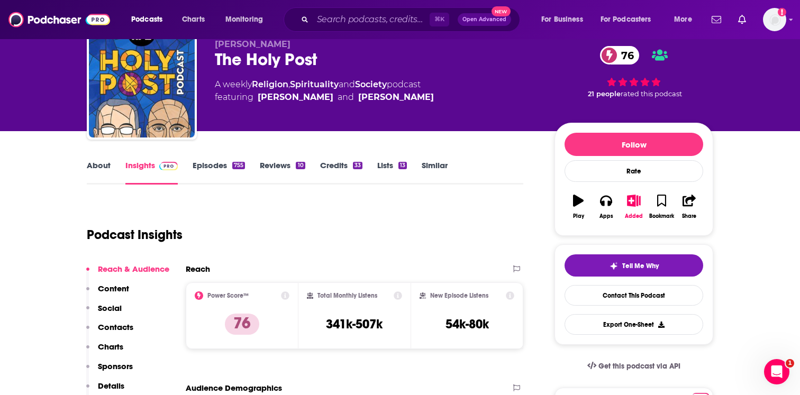
scroll to position [0, 0]
